Goal: Information Seeking & Learning: Learn about a topic

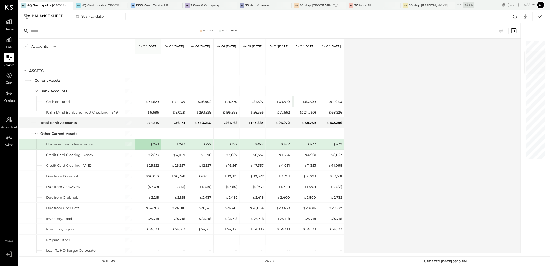
scroll to position [86, 0]
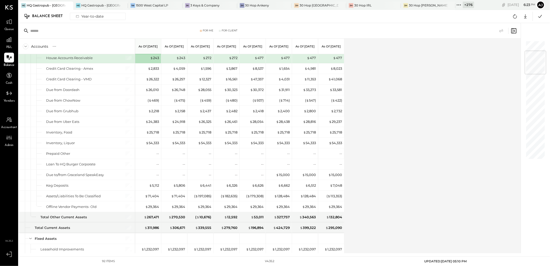
click at [413, 125] on div "Accounts S GL As of [DATE] As of [DATE] As of [DATE] As of [DATE] As of [DATE] …" at bounding box center [270, 146] width 503 height 214
drag, startPoint x: 156, startPoint y: 57, endPoint x: 247, endPoint y: 119, distance: 109.7
click at [156, 57] on div "$ 243" at bounding box center [154, 57] width 9 height 5
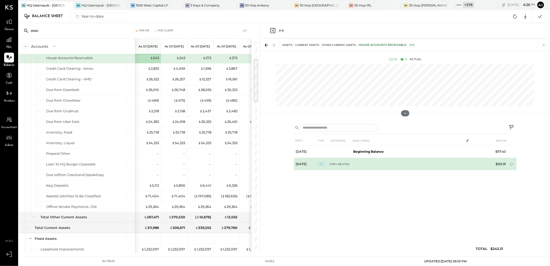
drag, startPoint x: 328, startPoint y: 164, endPoint x: 446, endPoint y: 163, distance: 117.3
click at [446, 163] on tr "[DATE] JE Sales adj entry $125.91" at bounding box center [405, 164] width 223 height 12
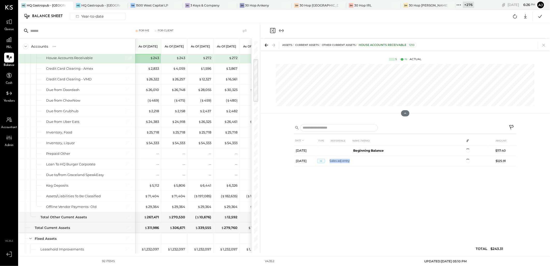
drag, startPoint x: 545, startPoint y: 44, endPoint x: 550, endPoint y: 49, distance: 7.0
click at [545, 44] on icon at bounding box center [543, 44] width 7 height 7
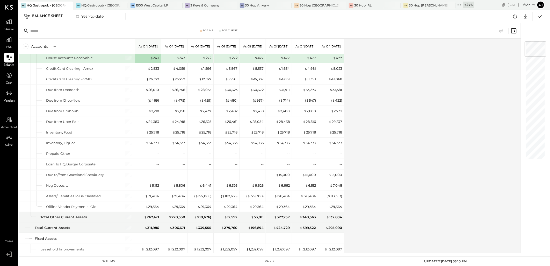
drag, startPoint x: 155, startPoint y: 58, endPoint x: 174, endPoint y: 89, distance: 36.5
click at [155, 57] on div "$ 243" at bounding box center [154, 57] width 9 height 5
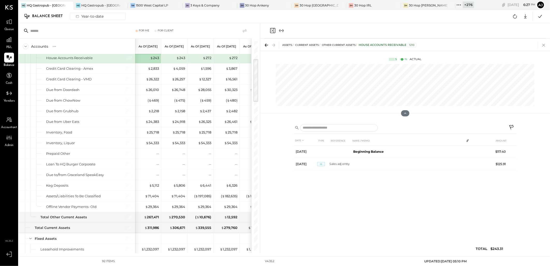
click at [545, 46] on icon at bounding box center [543, 45] width 3 height 3
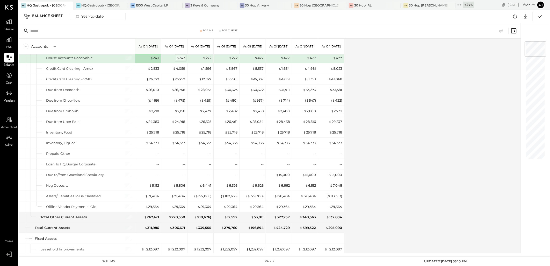
click at [183, 58] on div "$ 243" at bounding box center [180, 57] width 9 height 5
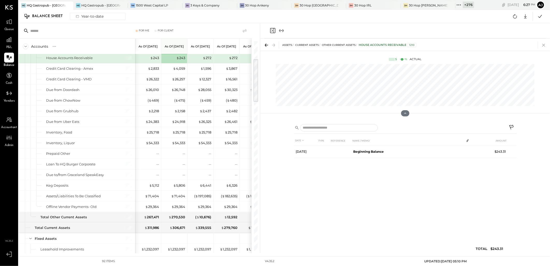
click at [543, 46] on icon at bounding box center [543, 44] width 7 height 7
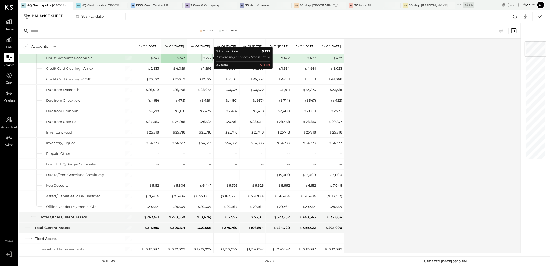
click at [208, 58] on div "$ 272" at bounding box center [207, 57] width 9 height 5
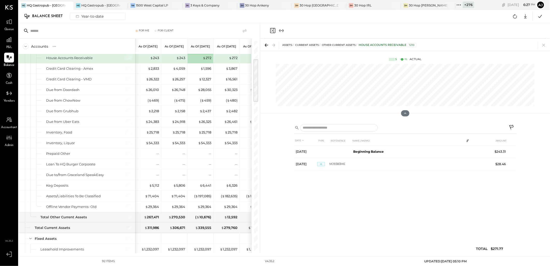
drag, startPoint x: 544, startPoint y: 46, endPoint x: 452, endPoint y: 240, distance: 215.3
click at [544, 46] on icon at bounding box center [543, 44] width 7 height 7
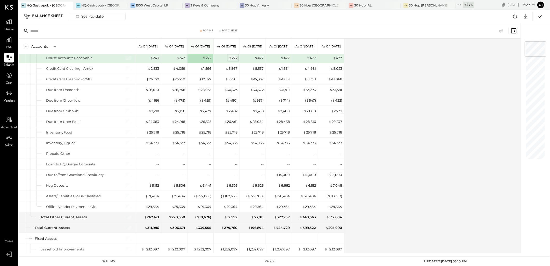
click at [234, 58] on div "$ 272" at bounding box center [233, 57] width 9 height 5
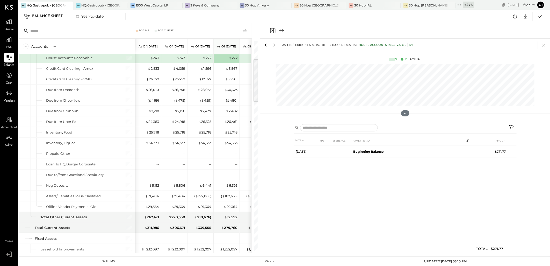
click at [544, 45] on icon at bounding box center [543, 45] width 3 height 3
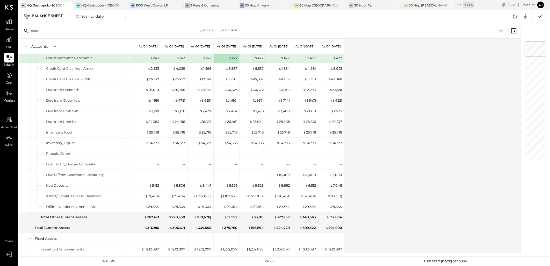
click at [257, 58] on div "$ 477" at bounding box center [259, 57] width 9 height 5
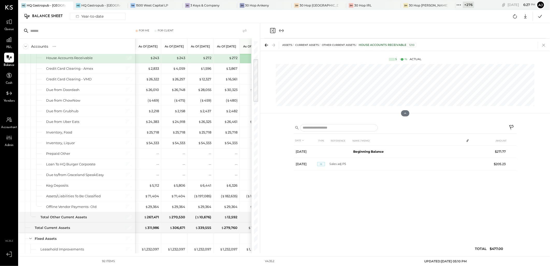
click at [543, 46] on icon at bounding box center [543, 44] width 7 height 7
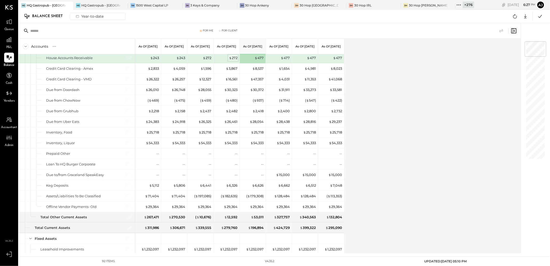
click at [232, 57] on div "$ 272" at bounding box center [233, 57] width 9 height 5
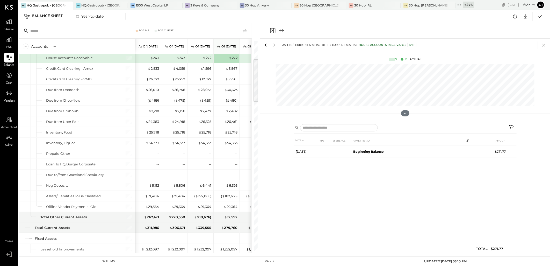
click at [545, 46] on icon at bounding box center [543, 44] width 7 height 7
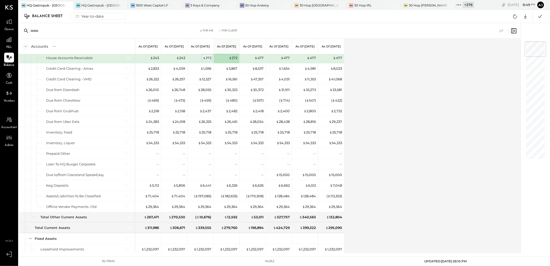
click at [208, 59] on div "$ 272" at bounding box center [207, 57] width 9 height 5
click at [208, 57] on div "$ 272" at bounding box center [207, 57] width 9 height 5
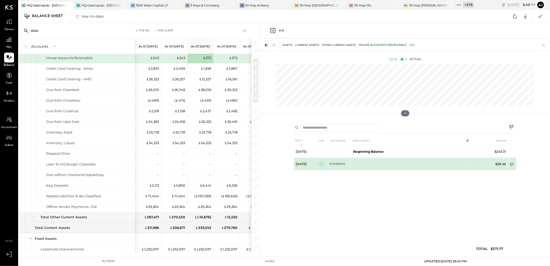
click at [511, 163] on icon at bounding box center [512, 164] width 5 height 5
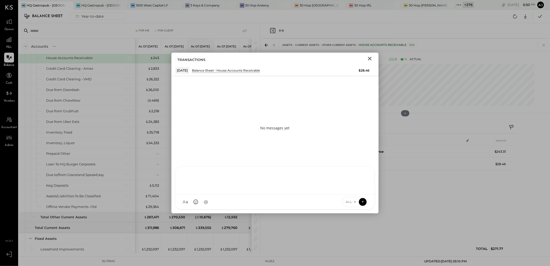
click at [203, 190] on div at bounding box center [275, 179] width 189 height 21
click at [183, 175] on div "**********" at bounding box center [275, 179] width 189 height 21
click at [234, 172] on div "**********" at bounding box center [275, 179] width 189 height 21
click at [362, 173] on icon at bounding box center [363, 172] width 6 height 6
click at [364, 188] on icon at bounding box center [363, 187] width 3 height 3
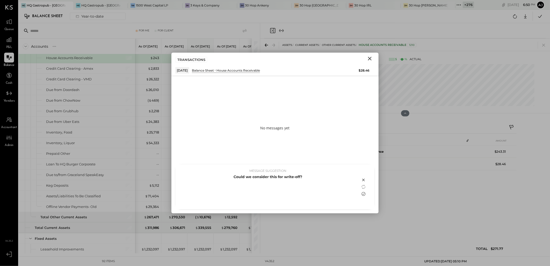
click at [363, 193] on icon at bounding box center [363, 194] width 6 height 6
drag, startPoint x: 283, startPoint y: 175, endPoint x: 93, endPoint y: 176, distance: 189.0
click at [93, 176] on div "For Me For Client Accounts S GL As of [DATE] As of [DATE] As of [DATE] As of [D…" at bounding box center [284, 138] width 531 height 230
click at [288, 173] on div "**********" at bounding box center [275, 179] width 189 height 21
click at [354, 200] on icon at bounding box center [355, 202] width 4 height 4
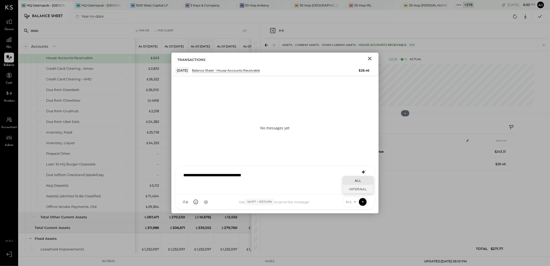
click at [352, 190] on div "INTERNAL" at bounding box center [358, 189] width 31 height 9
click at [364, 203] on icon at bounding box center [362, 201] width 5 height 5
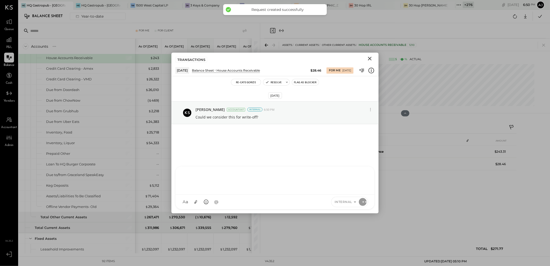
click at [370, 60] on icon "Close" at bounding box center [370, 58] width 6 height 6
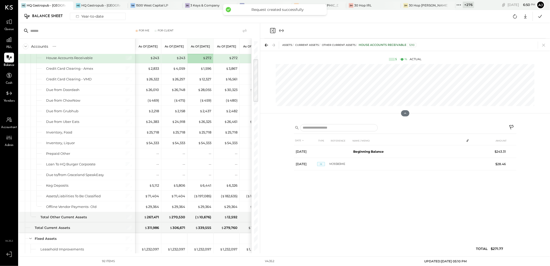
click at [541, 46] on icon at bounding box center [543, 44] width 7 height 7
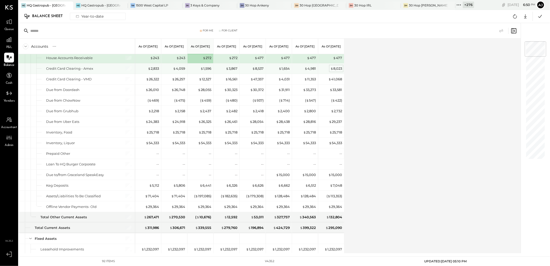
click at [335, 69] on div "$ 8,023" at bounding box center [336, 68] width 12 height 5
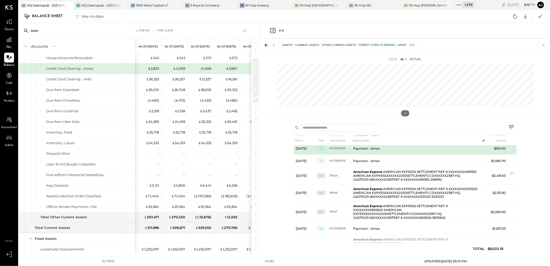
scroll to position [86, 0]
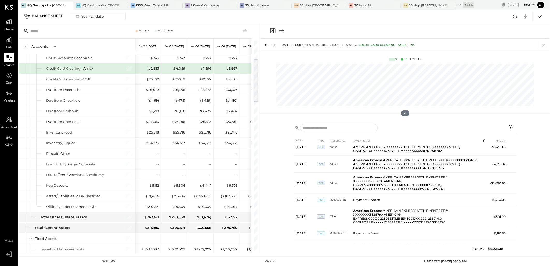
drag, startPoint x: 543, startPoint y: 43, endPoint x: 541, endPoint y: 260, distance: 216.5
click at [543, 43] on icon at bounding box center [543, 44] width 7 height 7
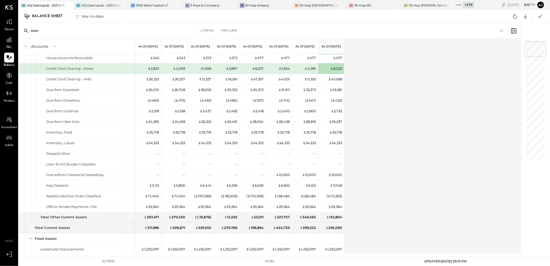
drag, startPoint x: 340, startPoint y: 68, endPoint x: 432, endPoint y: 265, distance: 217.7
click at [340, 68] on div "$ 8,023" at bounding box center [336, 68] width 12 height 5
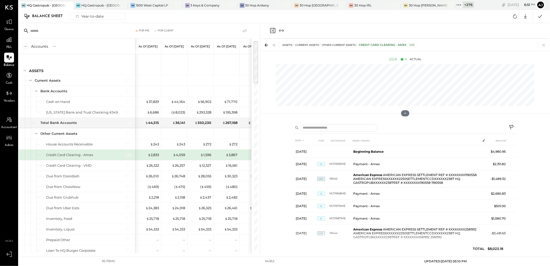
drag, startPoint x: 543, startPoint y: 44, endPoint x: 514, endPoint y: 235, distance: 193.1
click at [543, 44] on icon at bounding box center [543, 45] width 3 height 3
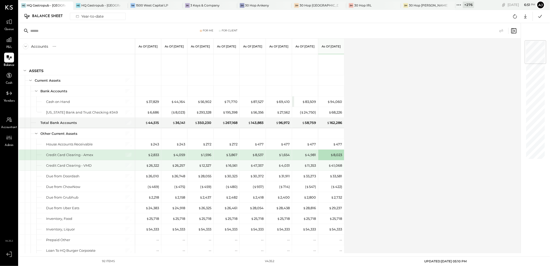
scroll to position [29, 0]
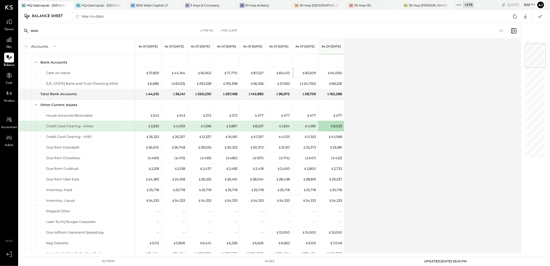
click at [446, 127] on div "Accounts S GL As of [DATE] As of [DATE] As of [DATE] As of [DATE] As of [DATE] …" at bounding box center [270, 146] width 503 height 214
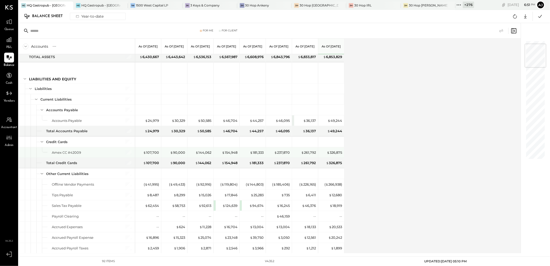
click at [71, 154] on div "Amex CC #42009" at bounding box center [66, 152] width 29 height 5
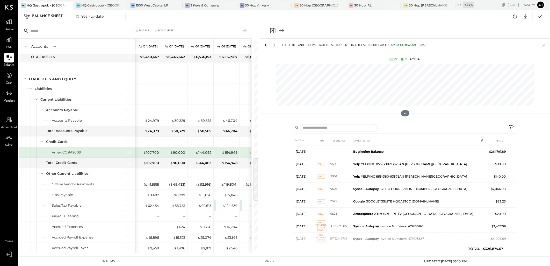
click at [544, 45] on icon at bounding box center [543, 45] width 3 height 3
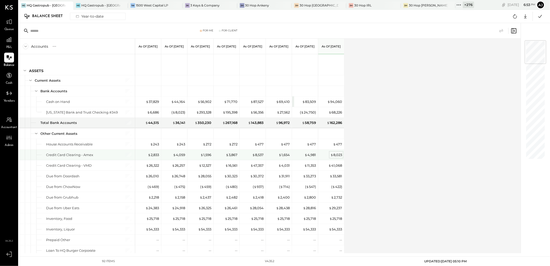
click at [335, 154] on div "$ 8,023" at bounding box center [336, 154] width 12 height 5
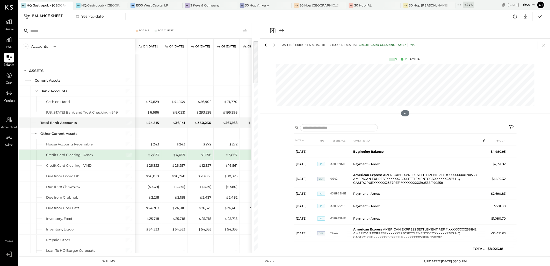
click at [543, 45] on icon at bounding box center [543, 44] width 7 height 7
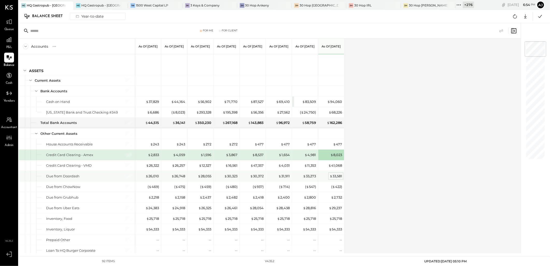
click at [332, 177] on div "$ 33,581" at bounding box center [336, 175] width 12 height 5
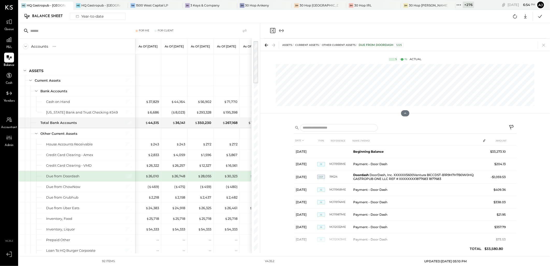
click at [548, 44] on div "ASSETS Current Assets Other Current Assets Due from Doordash 1225" at bounding box center [405, 45] width 290 height 12
click at [546, 45] on icon at bounding box center [543, 44] width 7 height 7
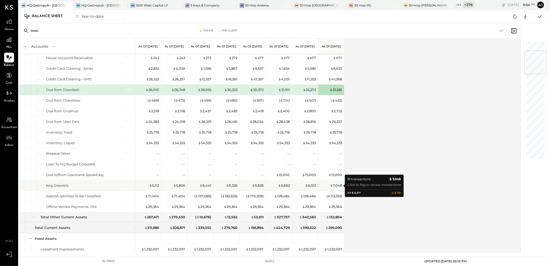
scroll to position [115, 0]
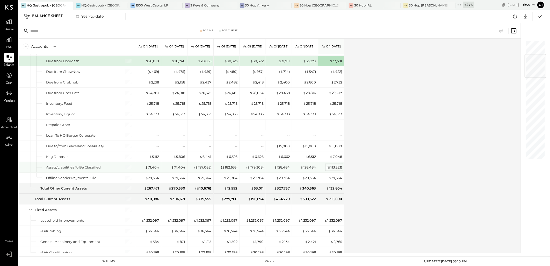
click at [332, 168] on div "( $ 113,353 )" at bounding box center [335, 167] width 16 height 5
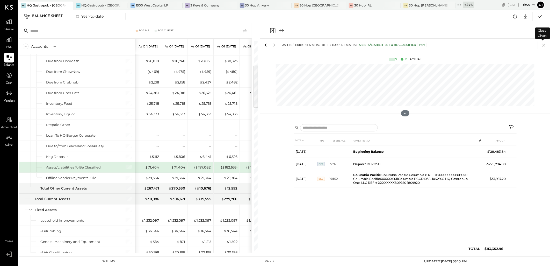
click at [543, 47] on icon at bounding box center [543, 44] width 7 height 7
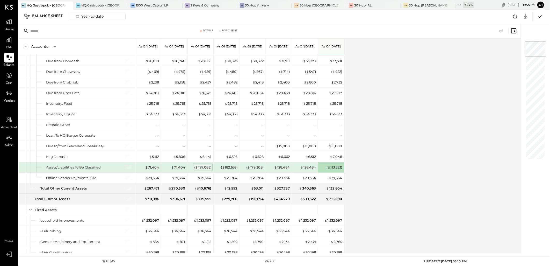
click at [198, 166] on div "( $ 197,085 )" at bounding box center [202, 167] width 17 height 5
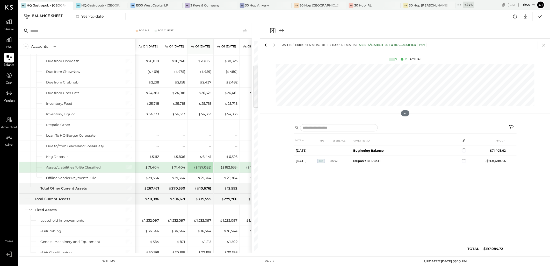
click at [542, 47] on icon at bounding box center [543, 44] width 7 height 7
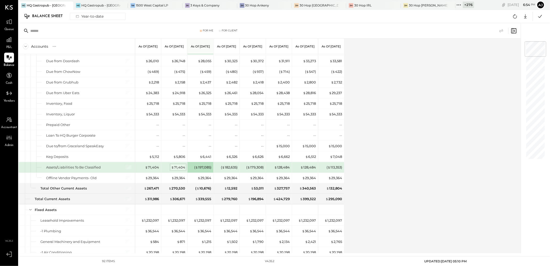
click at [179, 166] on div "$ 71,404" at bounding box center [178, 167] width 14 height 5
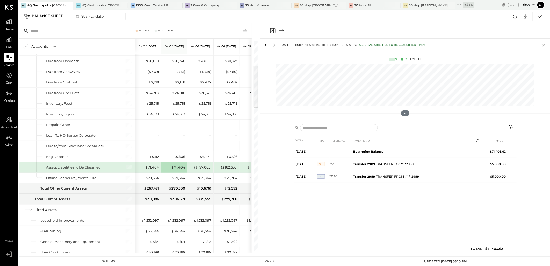
click at [545, 42] on icon at bounding box center [543, 44] width 7 height 7
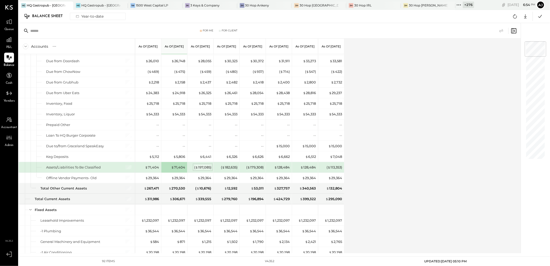
click at [201, 168] on div "( $ 197,085 )" at bounding box center [202, 167] width 17 height 5
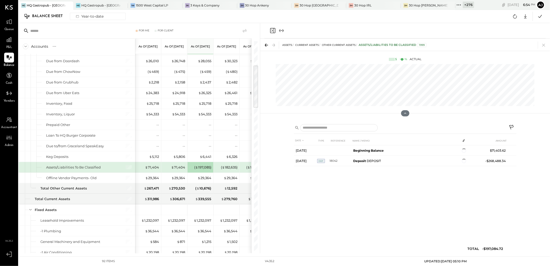
drag, startPoint x: 546, startPoint y: 46, endPoint x: 378, endPoint y: 242, distance: 258.2
click at [546, 46] on icon at bounding box center [543, 44] width 7 height 7
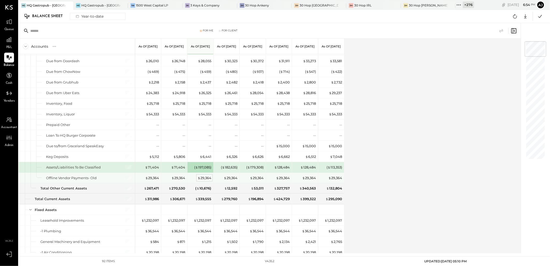
scroll to position [144, 0]
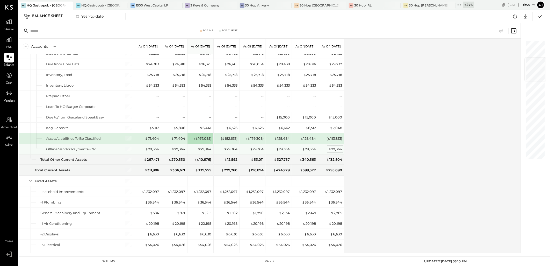
click at [335, 150] on div "$ 29,364" at bounding box center [335, 149] width 14 height 5
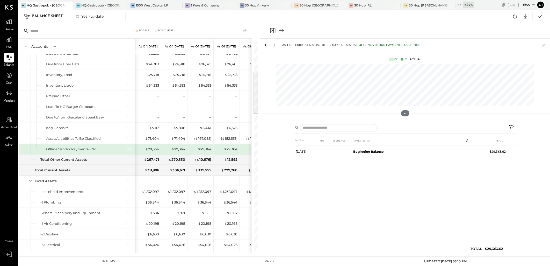
click at [543, 47] on icon at bounding box center [543, 44] width 7 height 7
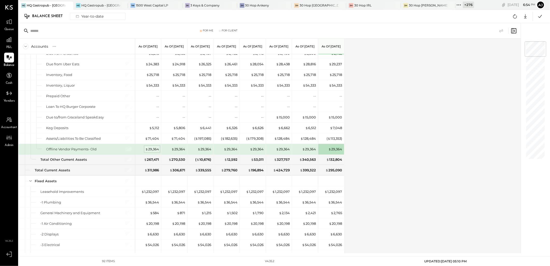
click at [153, 151] on div "$ 29,364" at bounding box center [152, 149] width 14 height 5
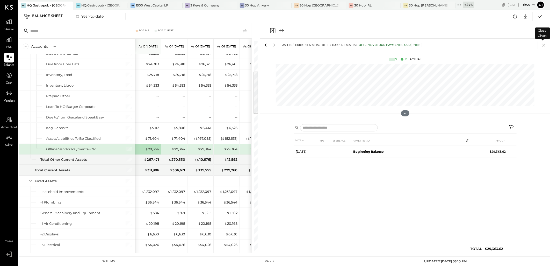
click at [546, 47] on icon at bounding box center [543, 44] width 7 height 7
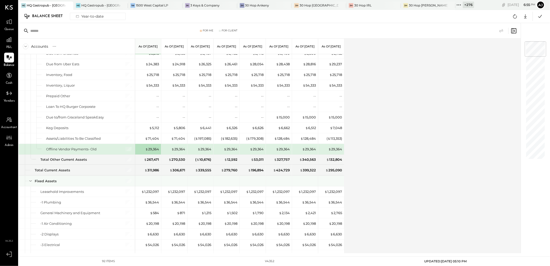
scroll to position [172, 0]
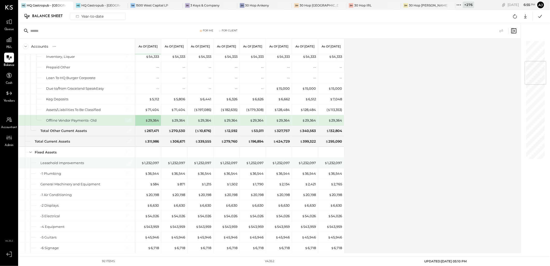
click at [331, 163] on div "$ 1,232,097" at bounding box center [333, 162] width 18 height 5
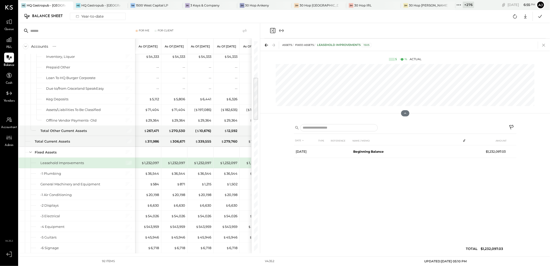
click at [546, 44] on icon at bounding box center [543, 44] width 7 height 7
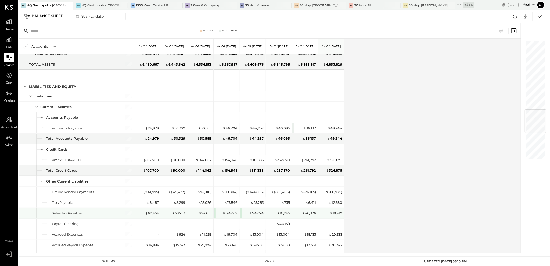
scroll to position [575, 0]
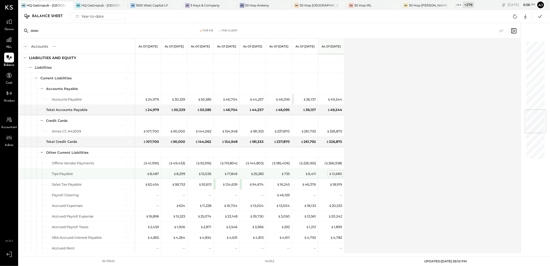
click at [333, 176] on div "$ 12,680" at bounding box center [335, 173] width 13 height 5
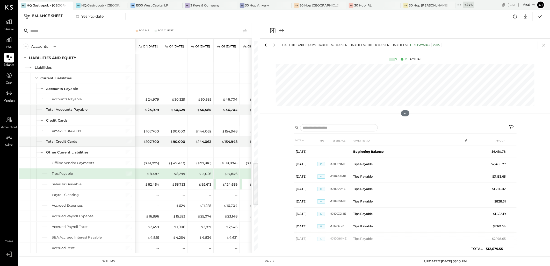
click at [544, 45] on icon at bounding box center [543, 45] width 3 height 3
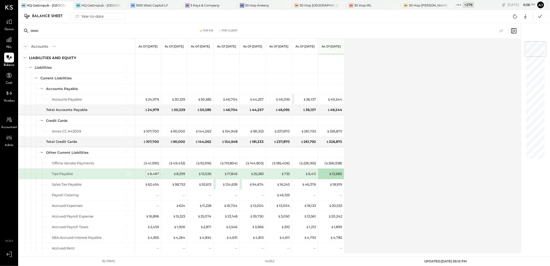
click at [153, 175] on div "$ 8,487" at bounding box center [153, 173] width 12 height 5
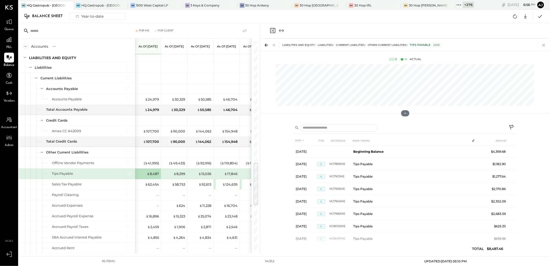
click at [544, 47] on icon at bounding box center [543, 44] width 7 height 7
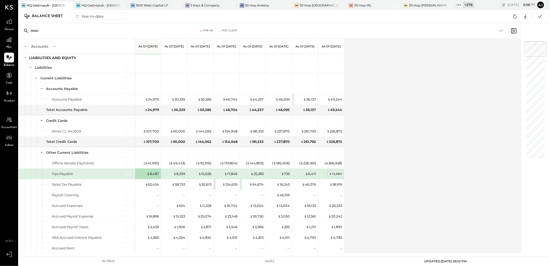
click at [336, 175] on div "$ 12,680" at bounding box center [335, 173] width 13 height 5
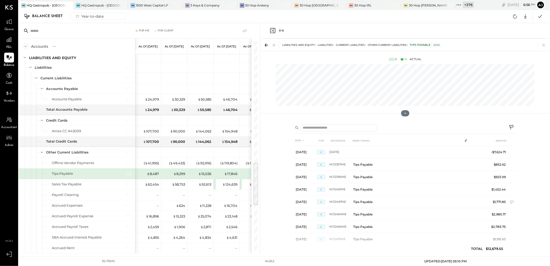
scroll to position [346, 0]
click at [543, 46] on icon at bounding box center [543, 45] width 3 height 3
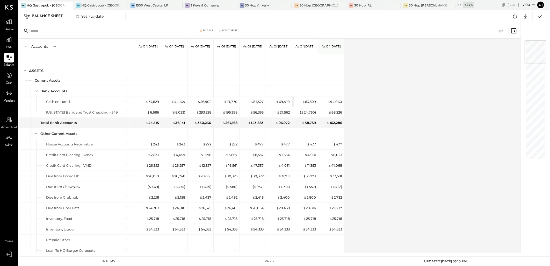
click at [425, 179] on div "Accounts S GL As of [DATE] As of [DATE] As of [DATE] As of [DATE] As of [DATE] …" at bounding box center [270, 146] width 503 height 214
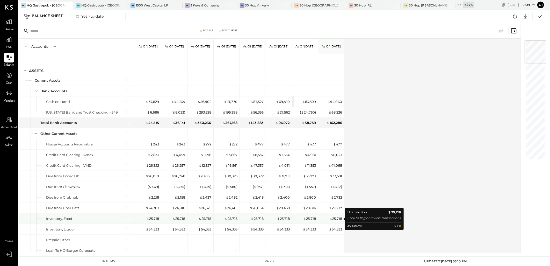
click at [335, 219] on div "$ 25,718" at bounding box center [335, 218] width 13 height 5
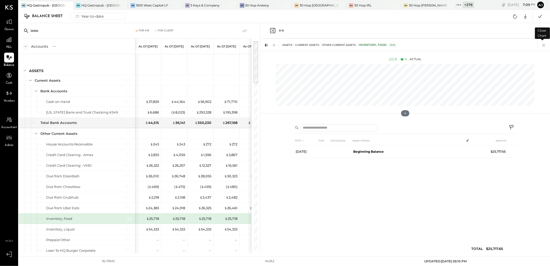
click at [545, 46] on icon at bounding box center [543, 44] width 7 height 7
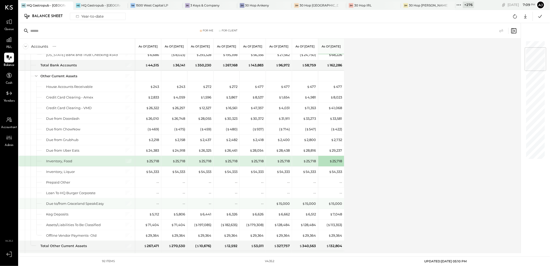
scroll to position [86, 0]
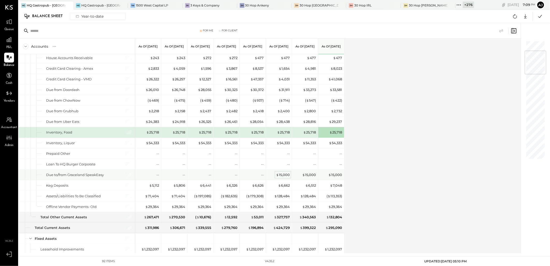
click at [284, 175] on div "$ 15,000" at bounding box center [283, 174] width 14 height 5
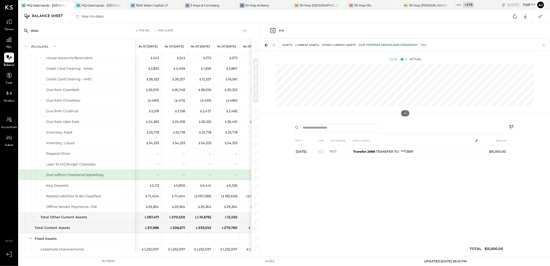
click at [543, 45] on icon at bounding box center [543, 44] width 7 height 7
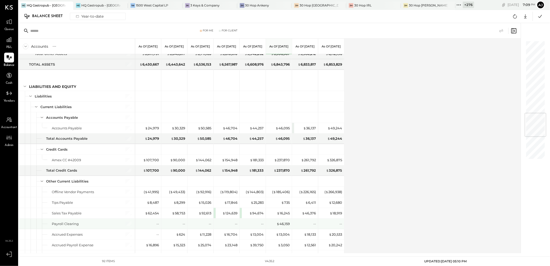
scroll to position [604, 0]
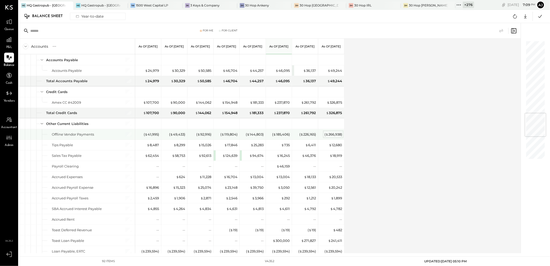
click at [332, 136] on div "( $ 266,938 )" at bounding box center [333, 134] width 18 height 5
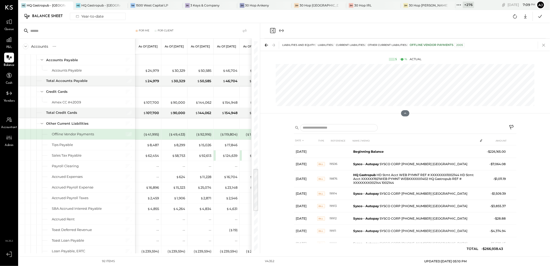
click at [544, 44] on icon at bounding box center [543, 44] width 7 height 7
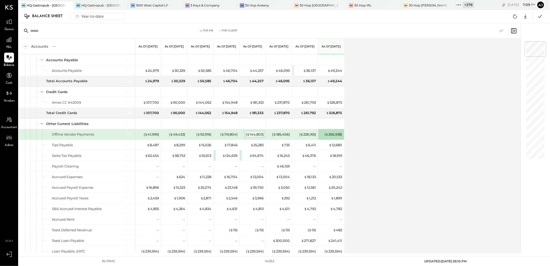
click at [255, 136] on div "( $ 144,803 )" at bounding box center [255, 134] width 18 height 5
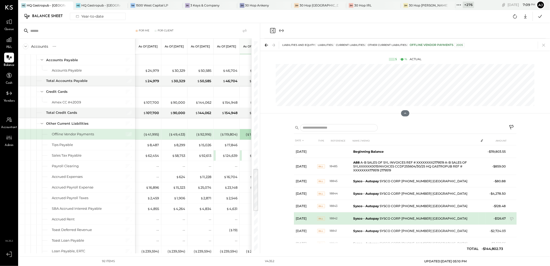
scroll to position [118, 0]
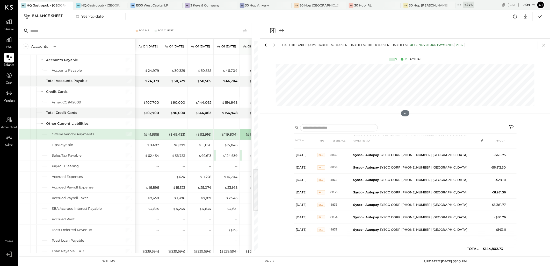
click at [544, 46] on icon at bounding box center [543, 44] width 7 height 7
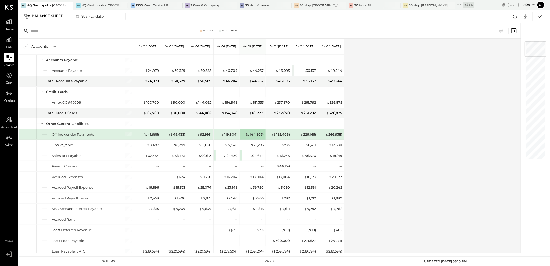
click at [86, 137] on div "Offline Vendor Payments" at bounding box center [73, 134] width 42 height 5
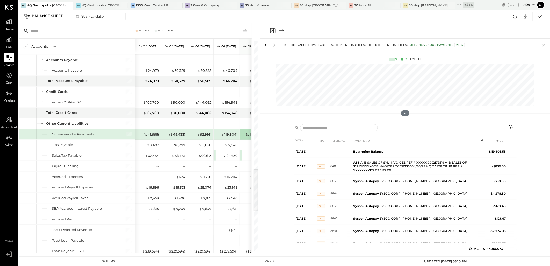
click at [511, 127] on icon at bounding box center [512, 128] width 6 height 6
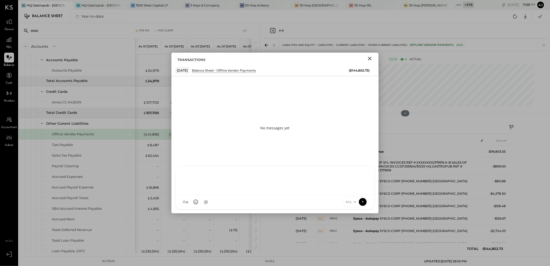
click at [201, 203] on div "MM [PERSON_NAME] A [PERSON_NAME] UM [PERSON_NAME] Raloti MM [PERSON_NAME] RC Ro…" at bounding box center [274, 187] width 199 height 43
click at [295, 175] on div "**********" at bounding box center [275, 179] width 189 height 21
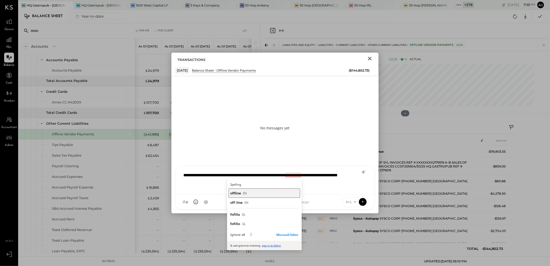
click at [249, 193] on div "offline EN" at bounding box center [264, 192] width 68 height 5
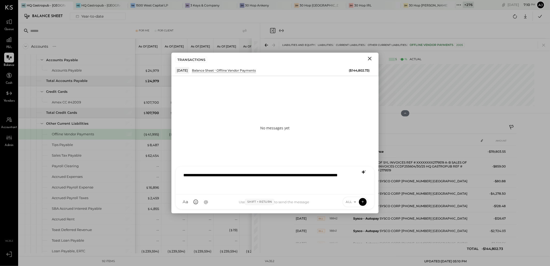
click at [363, 171] on icon at bounding box center [363, 172] width 3 height 4
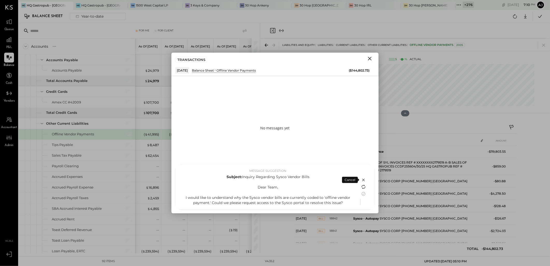
click at [363, 187] on icon at bounding box center [363, 187] width 3 height 3
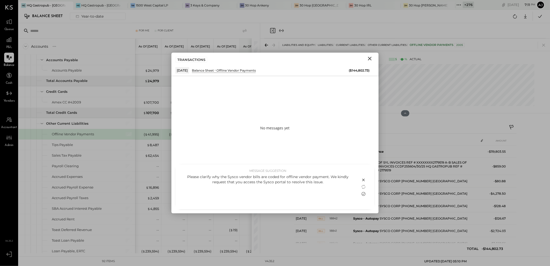
click at [364, 195] on icon at bounding box center [363, 194] width 6 height 6
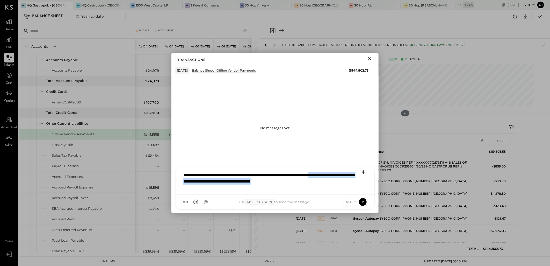
drag, startPoint x: 347, startPoint y: 179, endPoint x: 349, endPoint y: 185, distance: 6.4
click at [349, 185] on div "**********" at bounding box center [275, 179] width 189 height 21
click at [347, 199] on div "ALL" at bounding box center [356, 202] width 26 height 10
click at [347, 199] on span "ALL" at bounding box center [349, 201] width 6 height 4
click at [349, 190] on div "INTERNAL" at bounding box center [358, 189] width 31 height 9
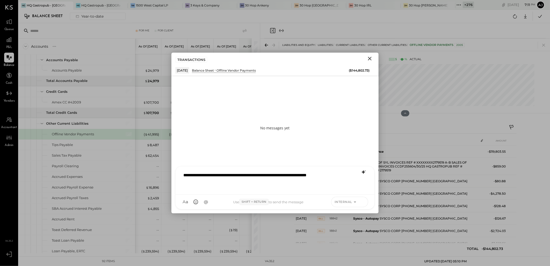
click at [363, 203] on icon at bounding box center [362, 201] width 5 height 5
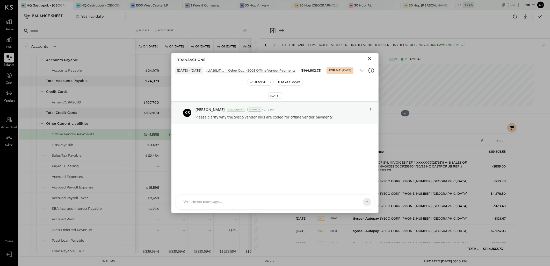
click at [372, 59] on icon "Close" at bounding box center [370, 58] width 6 height 6
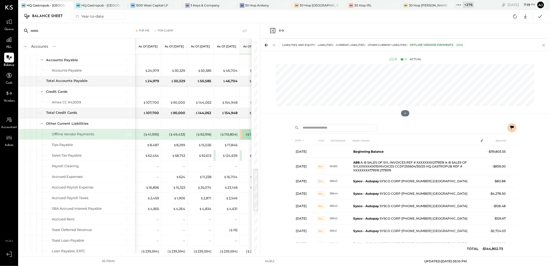
click at [543, 42] on icon at bounding box center [543, 44] width 7 height 7
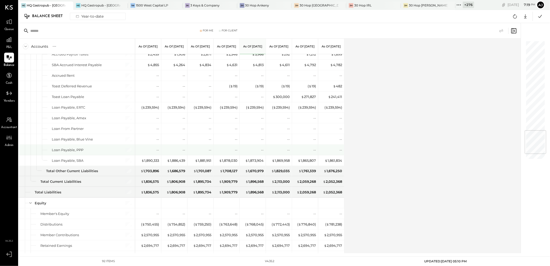
scroll to position [792, 0]
